Goal: Obtain resource: Obtain resource

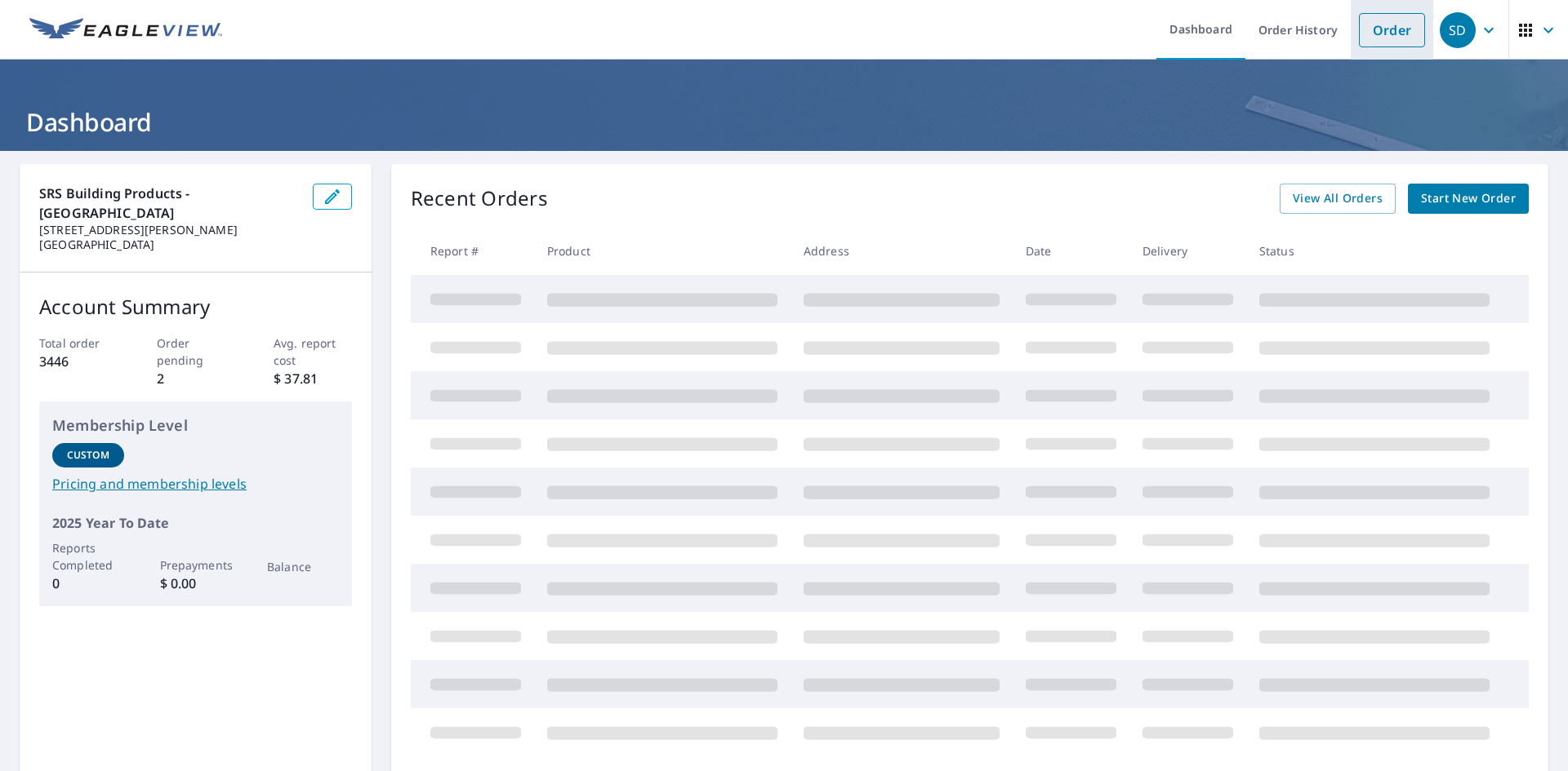
click at [1389, 35] on link "Order" at bounding box center [1392, 30] width 66 height 34
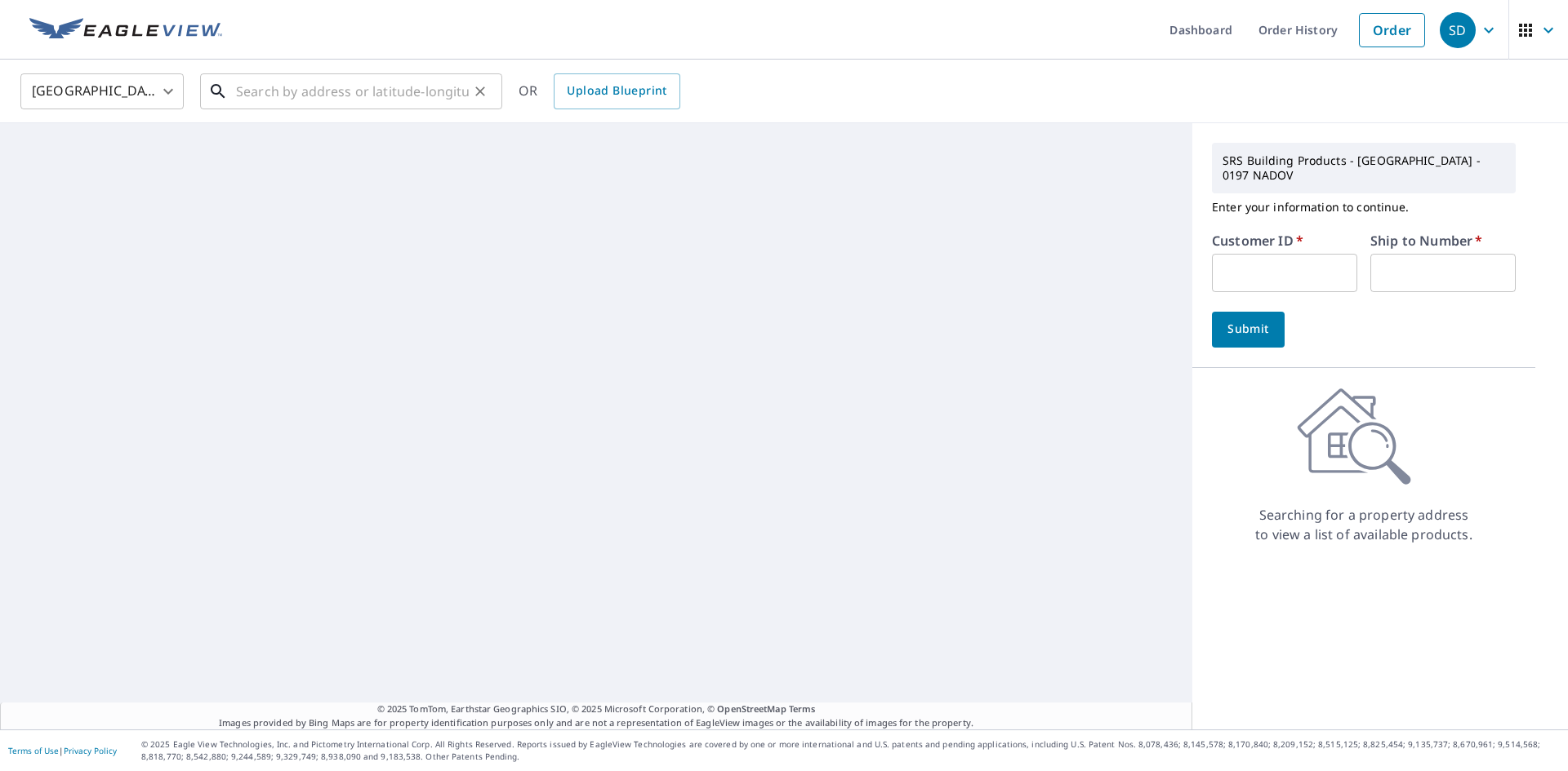
click at [376, 92] on input "text" at bounding box center [352, 91] width 233 height 45
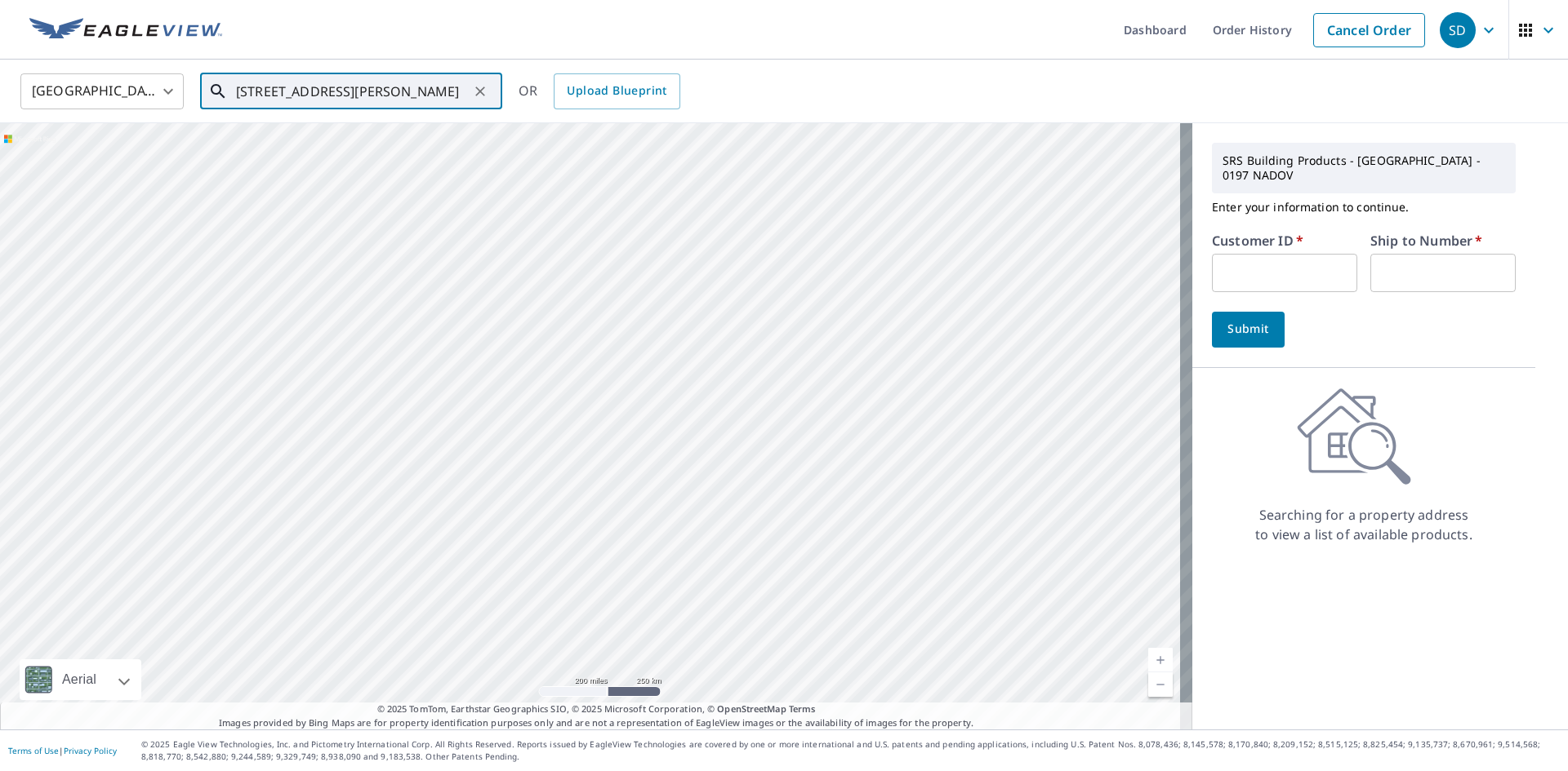
click at [323, 98] on input "[STREET_ADDRESS][PERSON_NAME]" at bounding box center [352, 91] width 233 height 45
click at [440, 85] on input "[STREET_ADDRESS][PERSON_NAME]" at bounding box center [352, 91] width 233 height 45
drag, startPoint x: 414, startPoint y: 97, endPoint x: 311, endPoint y: 126, distance: 107.0
click at [311, 109] on div "10 [PERSON_NAME] AVE BED ​ Match not found" at bounding box center [351, 91] width 302 height 36
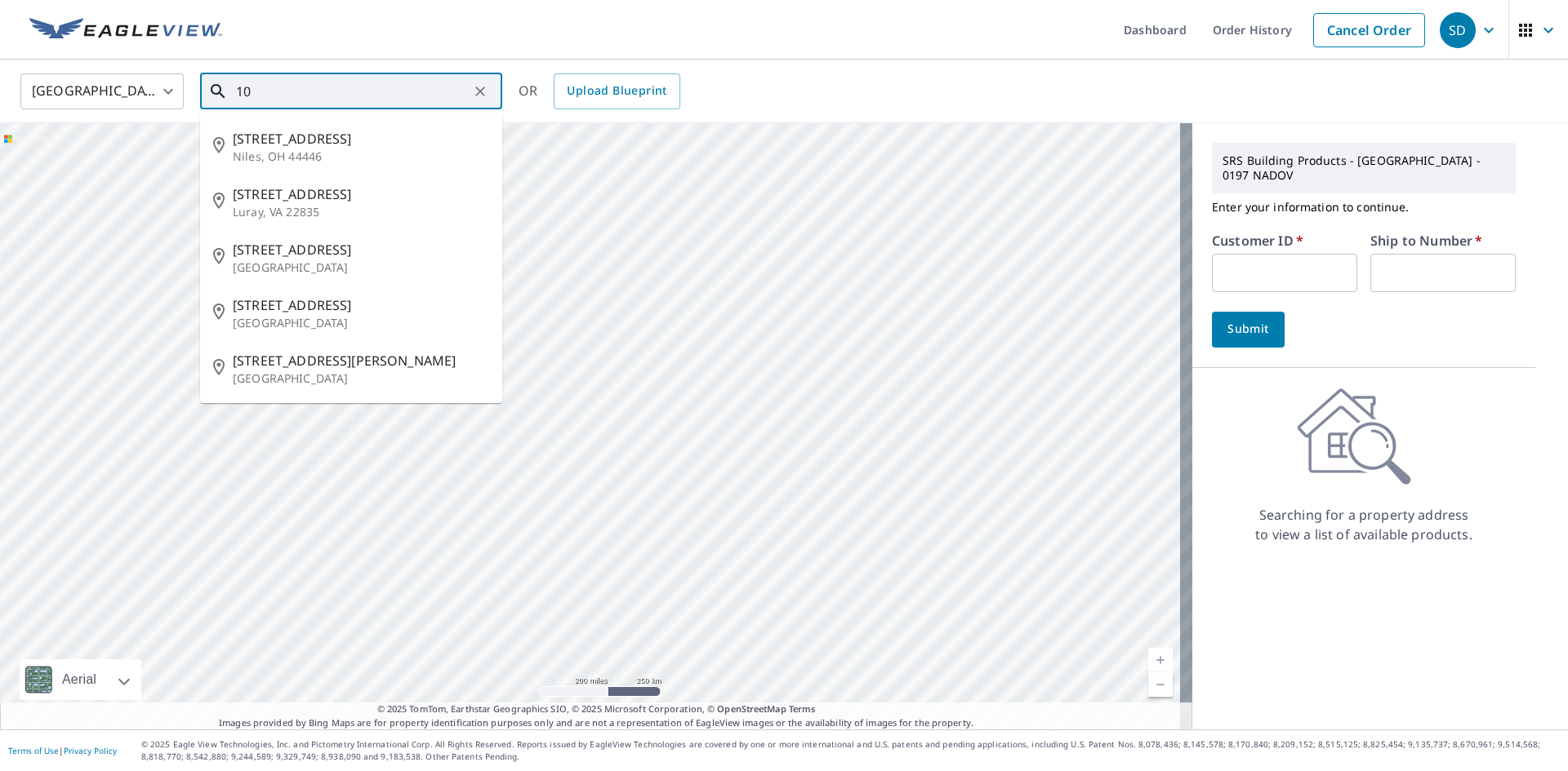
type input "1"
drag, startPoint x: 320, startPoint y: 104, endPoint x: 251, endPoint y: 108, distance: 69.1
click at [251, 108] on div "10 LINDEN ​ [STREET_ADDRESS][GEOGRAPHIC_DATA][STREET_ADDRESS][STREET_ADDRESS][S…" at bounding box center [351, 91] width 302 height 36
drag, startPoint x: 398, startPoint y: 90, endPoint x: 0, endPoint y: 115, distance: 398.8
click at [0, 115] on div "[GEOGRAPHIC_DATA] [GEOGRAPHIC_DATA] ​ 10 LINDEN ​ [STREET_ADDRESS][GEOGRAPHIC_D…" at bounding box center [784, 91] width 1568 height 64
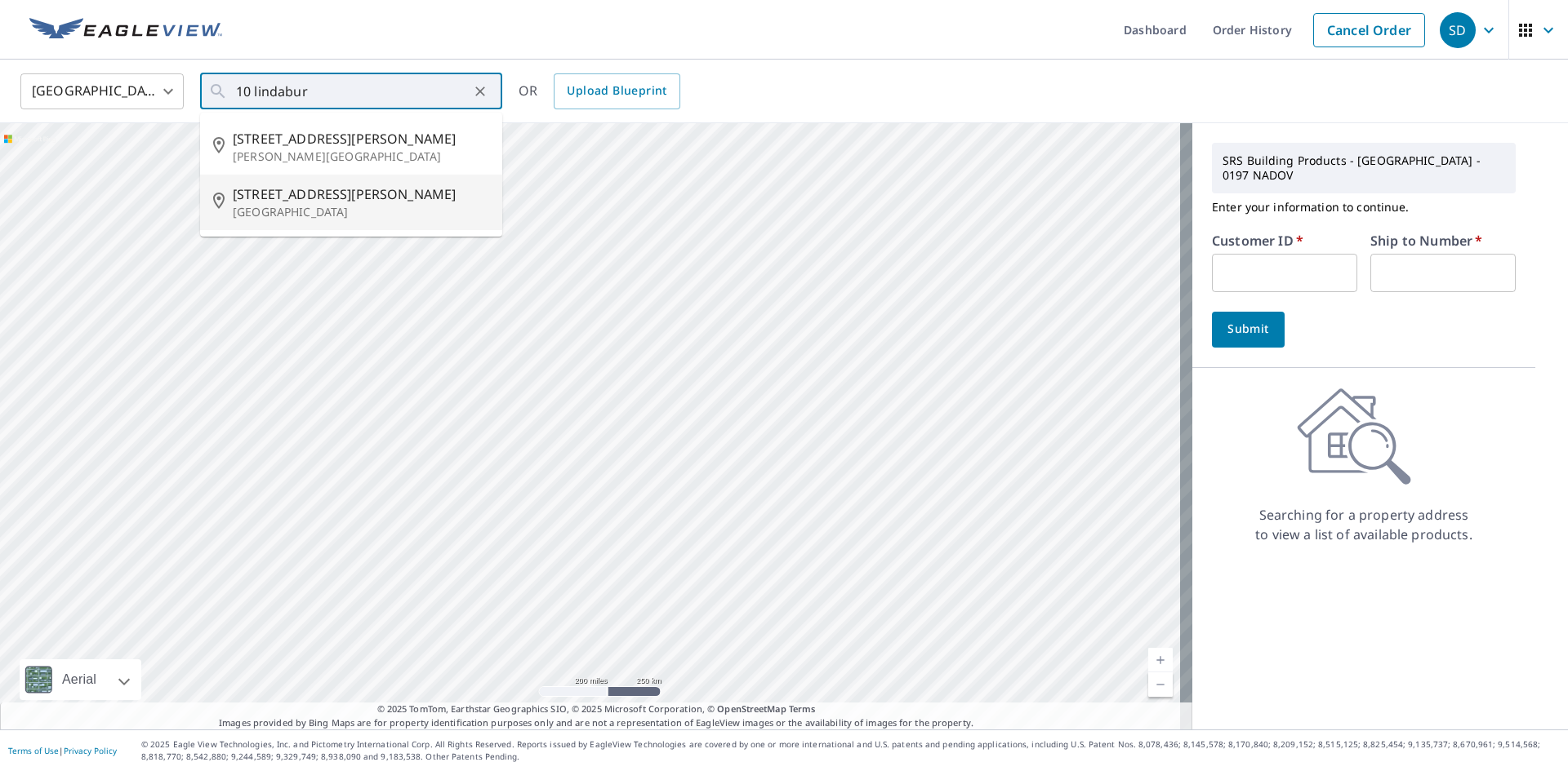
type input "[STREET_ADDRESS][PERSON_NAME]"
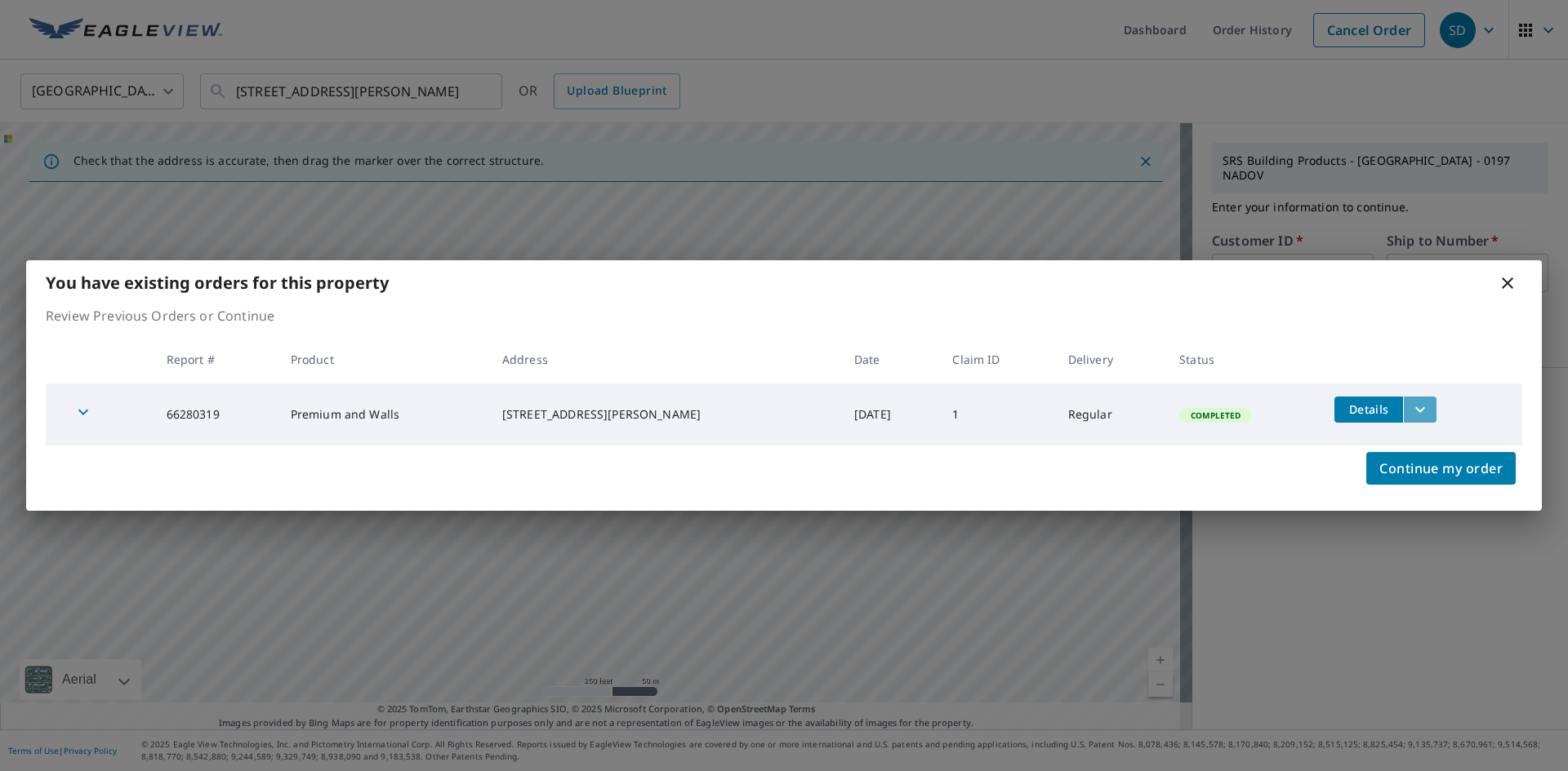
click at [1410, 416] on icon "filesDropdownBtn-66280319" at bounding box center [1420, 410] width 19 height 19
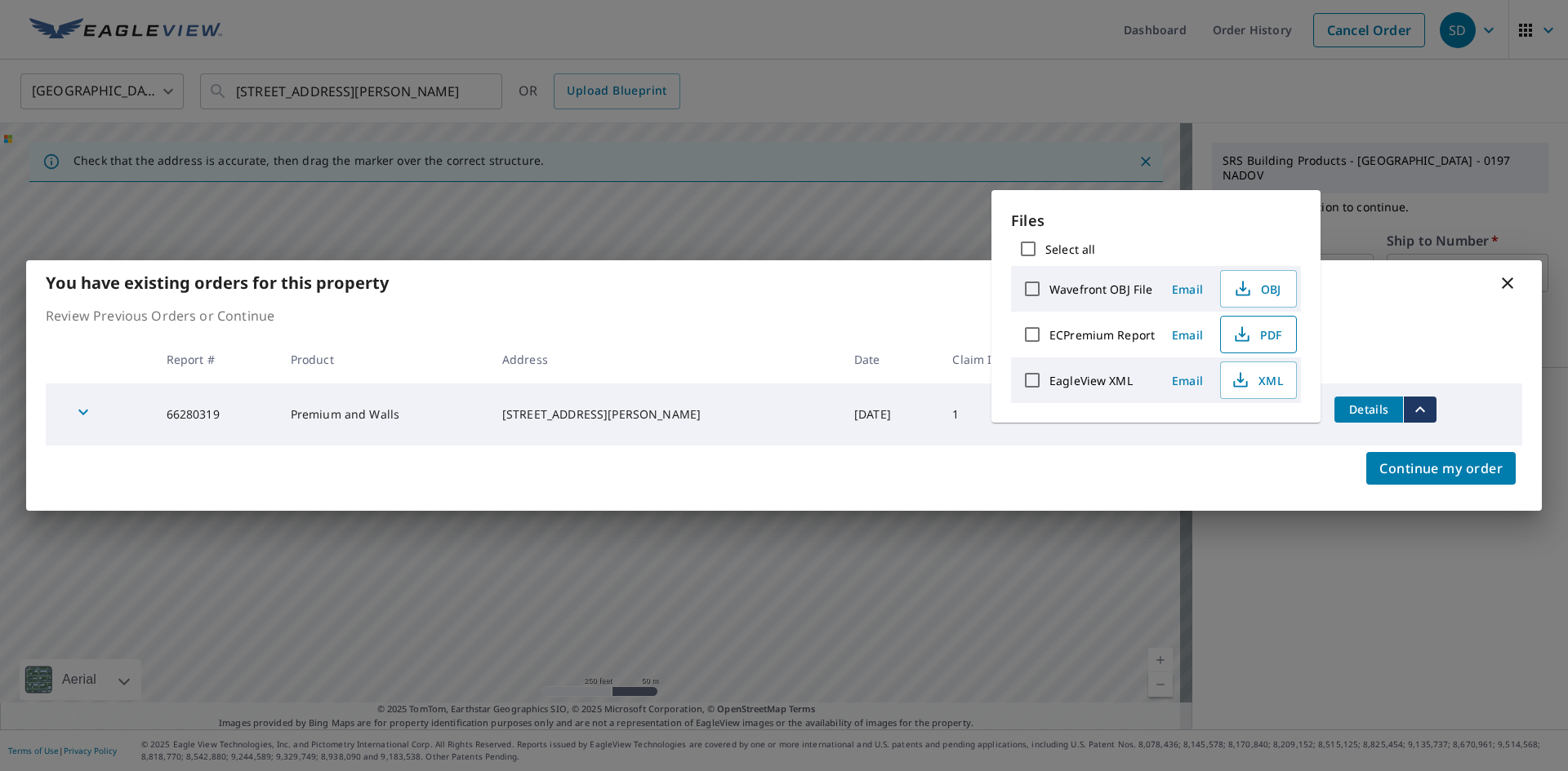
click at [1263, 334] on span "PDF" at bounding box center [1256, 335] width 52 height 19
